Goal: Task Accomplishment & Management: Manage account settings

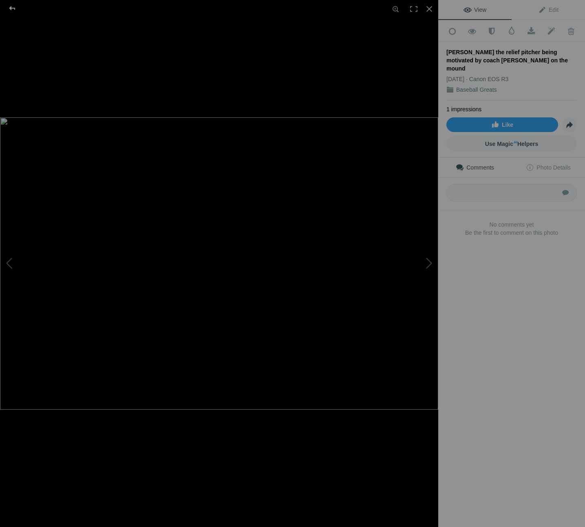
click at [12, 9] on div at bounding box center [12, 8] width 29 height 16
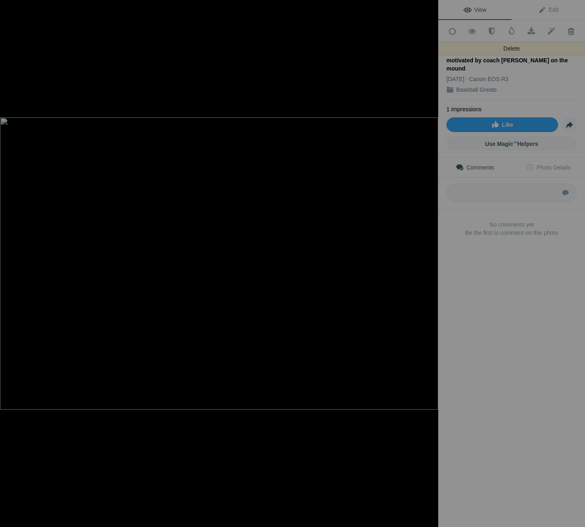
click at [566, 31] on span at bounding box center [571, 31] width 20 height 8
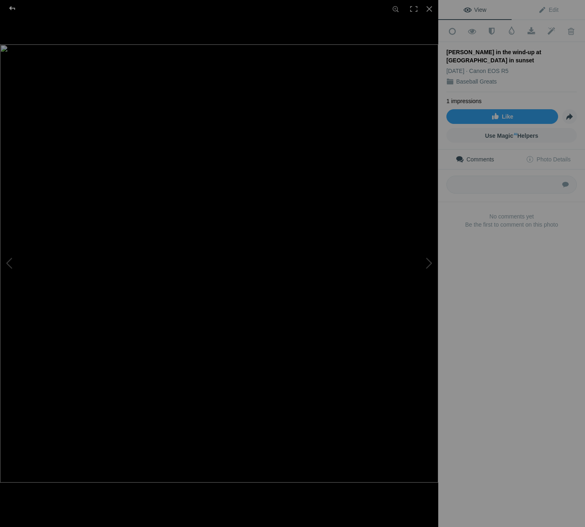
click at [11, 8] on div at bounding box center [12, 8] width 29 height 16
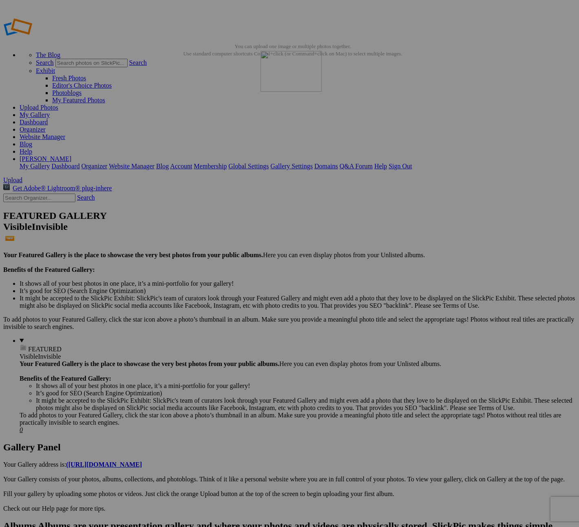
drag, startPoint x: 229, startPoint y: 117, endPoint x: 379, endPoint y: 110, distance: 150.2
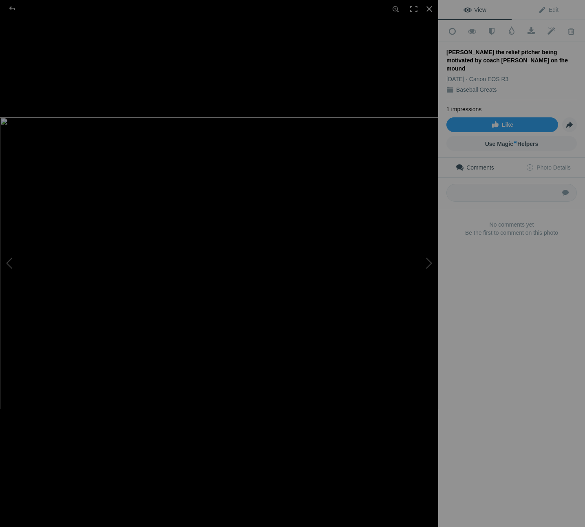
click at [216, 162] on img at bounding box center [219, 263] width 438 height 292
click at [221, 108] on img at bounding box center [220, 264] width 729 height 486
click at [15, 9] on div at bounding box center [12, 8] width 29 height 16
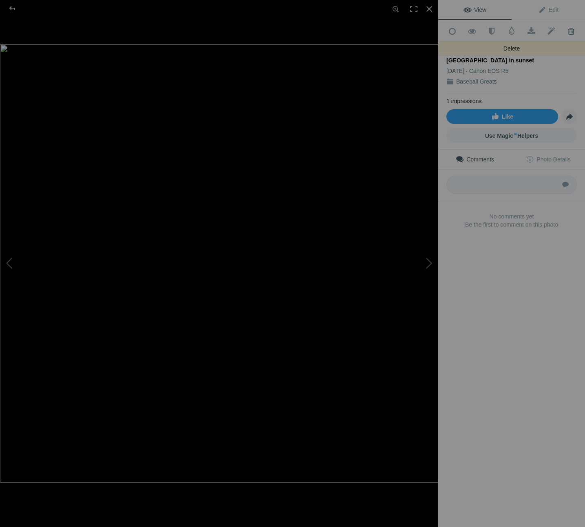
click at [563, 32] on span at bounding box center [571, 31] width 20 height 8
click at [565, 31] on span at bounding box center [571, 31] width 20 height 8
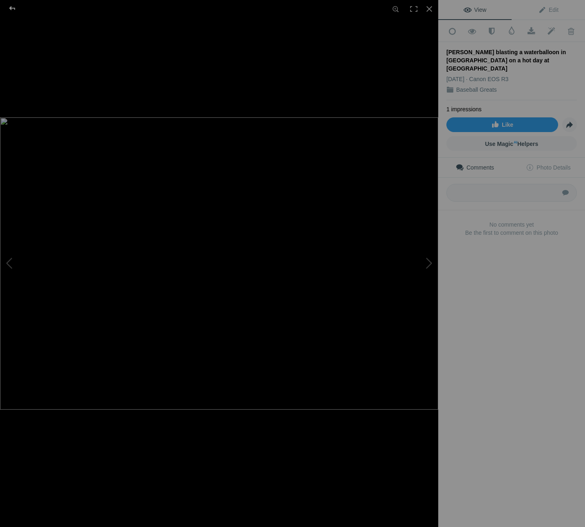
click at [15, 9] on div at bounding box center [12, 8] width 29 height 16
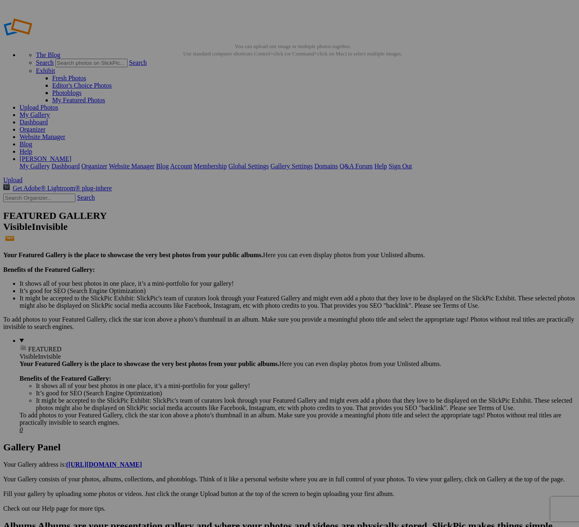
drag, startPoint x: 226, startPoint y: 114, endPoint x: 429, endPoint y: 109, distance: 203.1
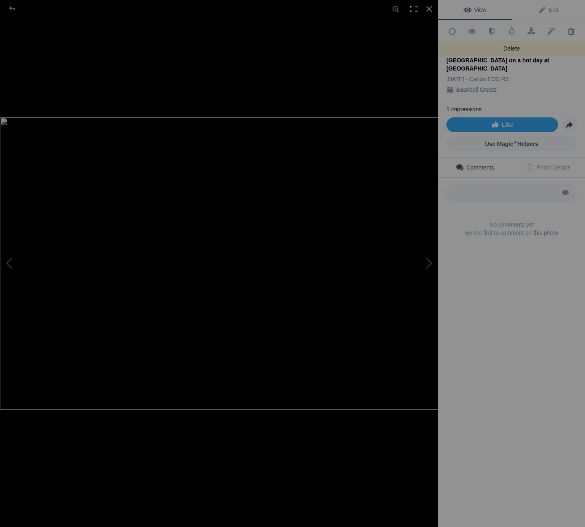
click at [568, 30] on span at bounding box center [571, 31] width 20 height 8
click at [565, 30] on span at bounding box center [571, 31] width 20 height 8
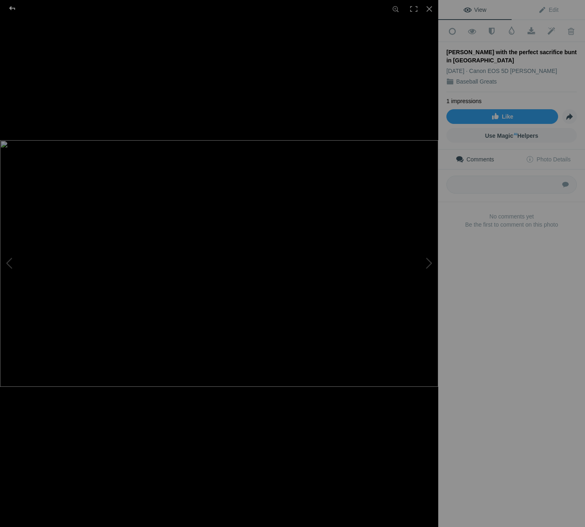
click at [12, 9] on div at bounding box center [12, 8] width 29 height 16
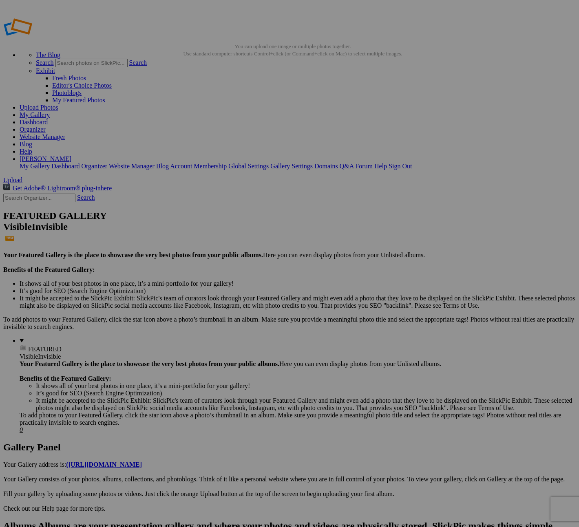
drag, startPoint x: 229, startPoint y: 121, endPoint x: 490, endPoint y: 104, distance: 261.5
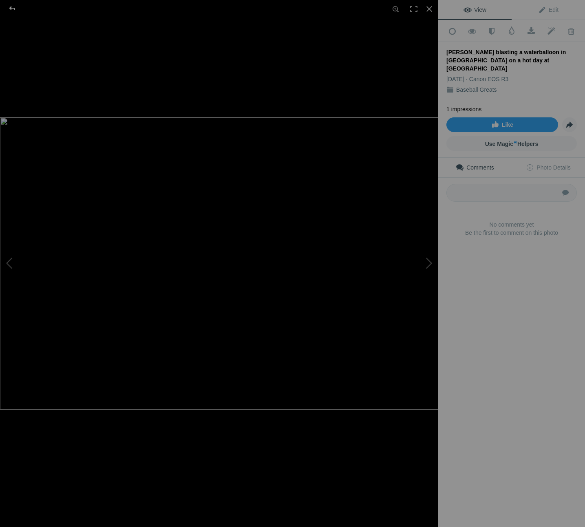
click at [13, 7] on div at bounding box center [12, 8] width 29 height 16
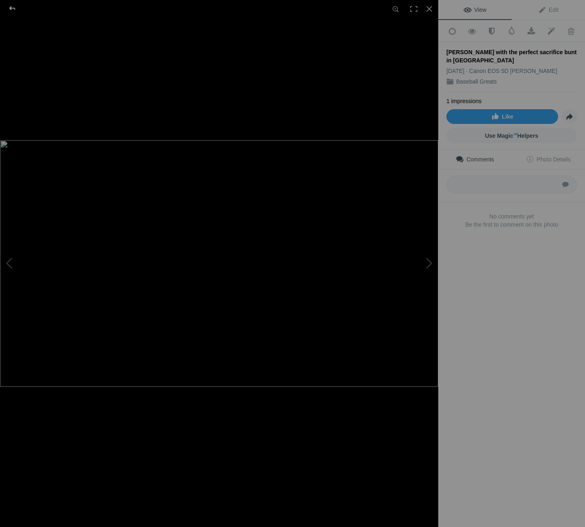
click at [11, 7] on div at bounding box center [12, 8] width 29 height 16
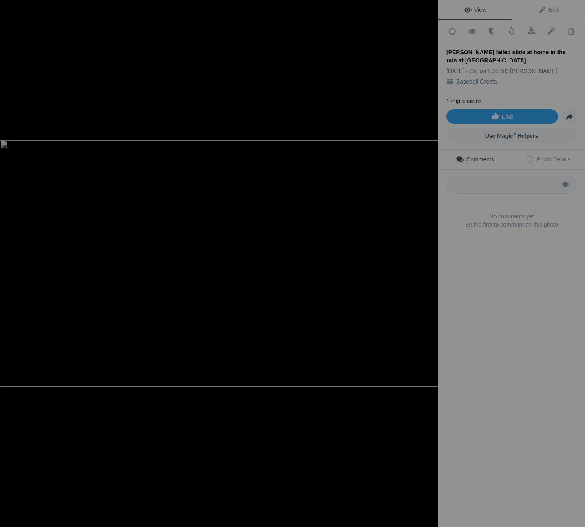
click at [15, 11] on div at bounding box center [12, 8] width 29 height 16
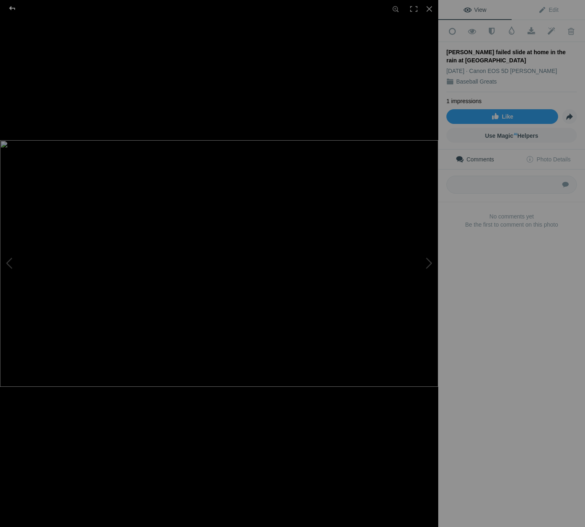
click at [15, 8] on div at bounding box center [12, 8] width 29 height 16
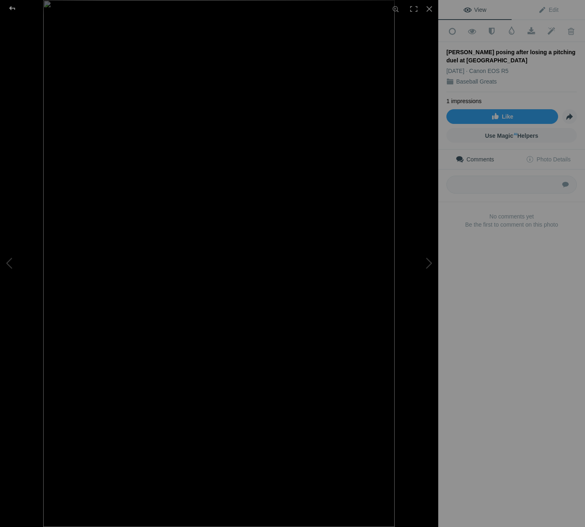
click at [14, 9] on div at bounding box center [12, 8] width 29 height 16
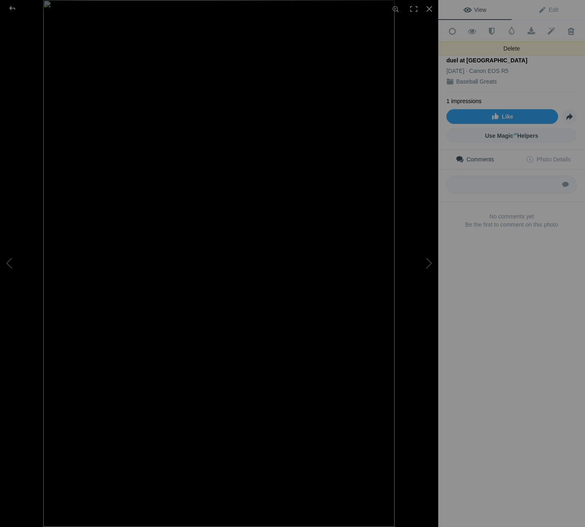
click at [565, 31] on span at bounding box center [571, 31] width 20 height 8
click at [11, 9] on div at bounding box center [12, 8] width 29 height 16
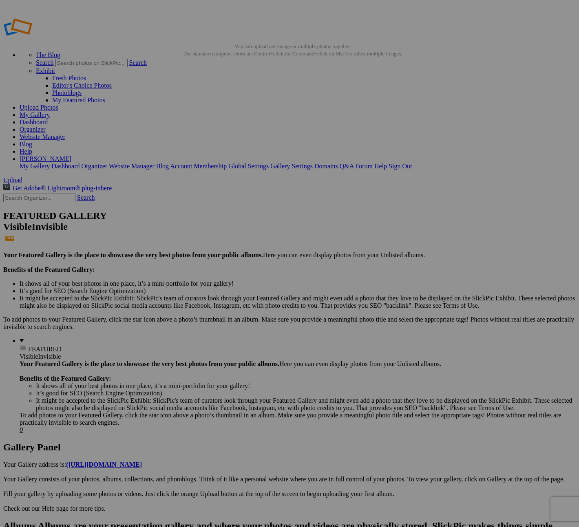
drag, startPoint x: 231, startPoint y: 117, endPoint x: 282, endPoint y: 191, distance: 89.3
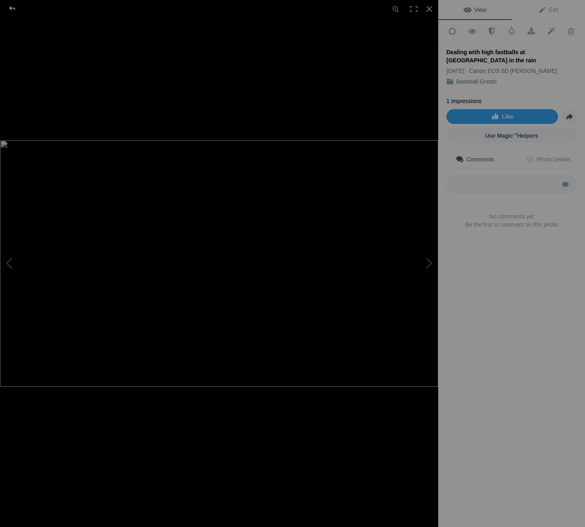
click at [15, 7] on div at bounding box center [12, 8] width 29 height 16
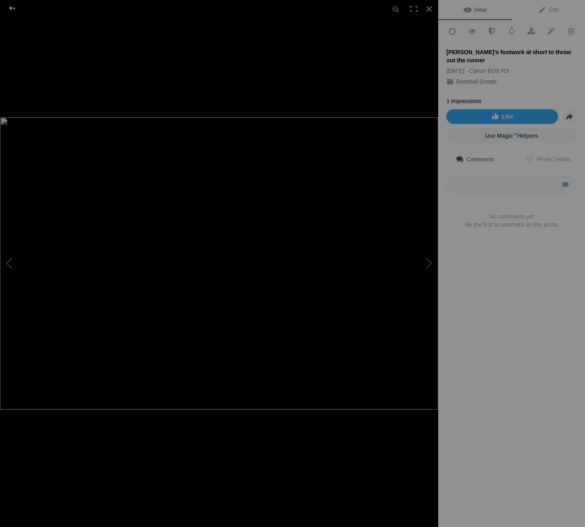
click at [13, 11] on div at bounding box center [12, 8] width 29 height 16
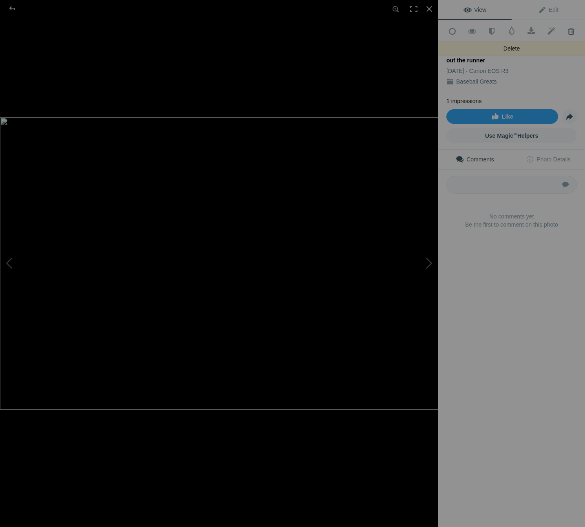
click at [565, 31] on span at bounding box center [571, 31] width 20 height 8
click at [10, 8] on div at bounding box center [12, 8] width 29 height 16
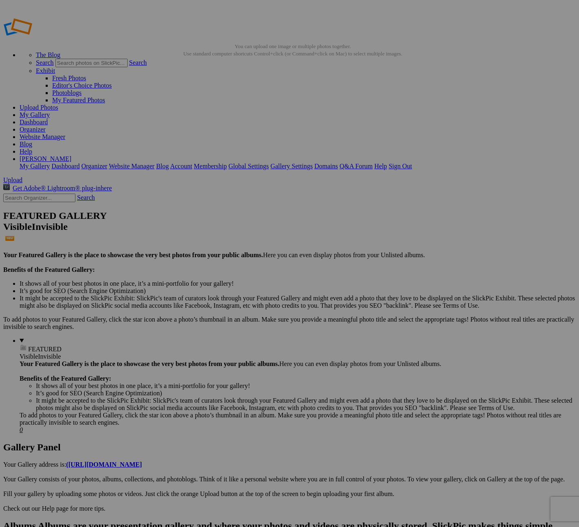
drag, startPoint x: 226, startPoint y: 115, endPoint x: 422, endPoint y: 213, distance: 219.2
